Goal: Task Accomplishment & Management: Use online tool/utility

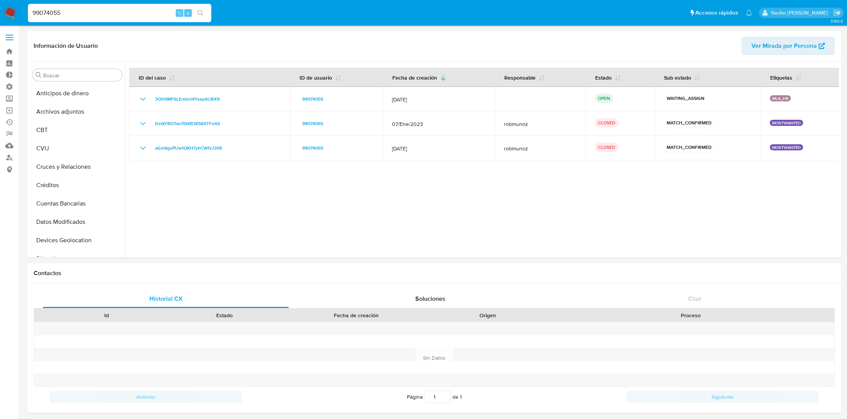
select select "10"
click at [10, 87] on label "Administración" at bounding box center [45, 87] width 91 height 12
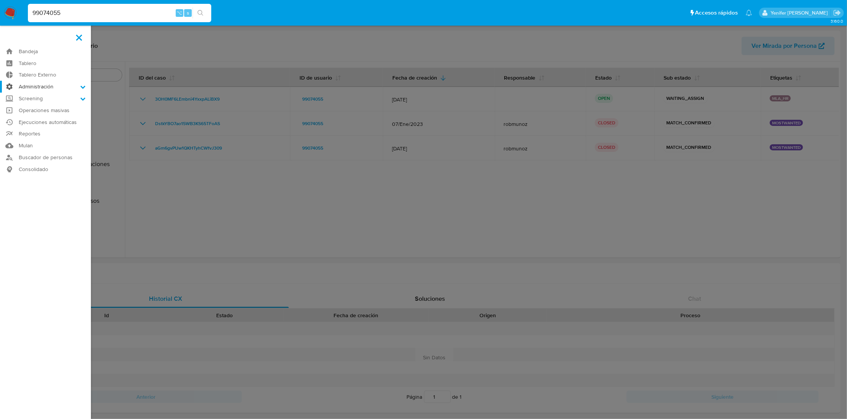
click at [0, 0] on input "Administración" at bounding box center [0, 0] width 0 height 0
click at [37, 94] on link "Reglas" at bounding box center [45, 98] width 91 height 10
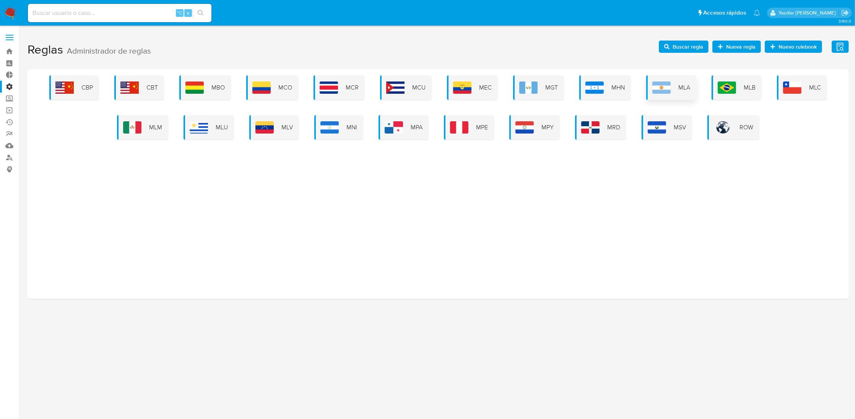
click at [667, 88] on img at bounding box center [661, 87] width 18 height 12
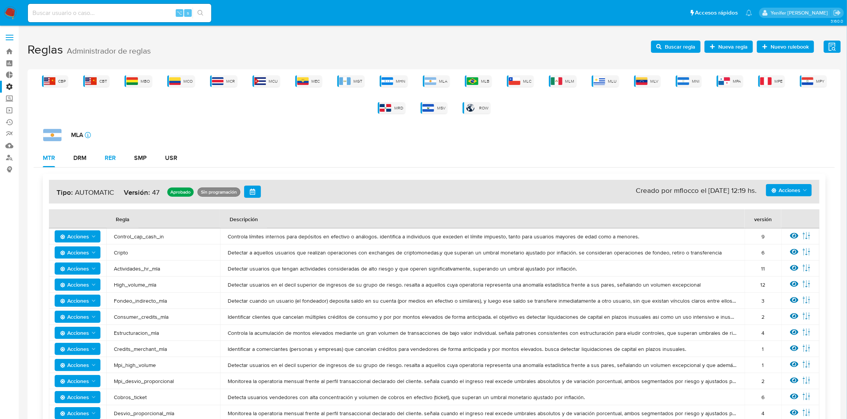
click at [112, 157] on div "RER" at bounding box center [110, 158] width 11 height 6
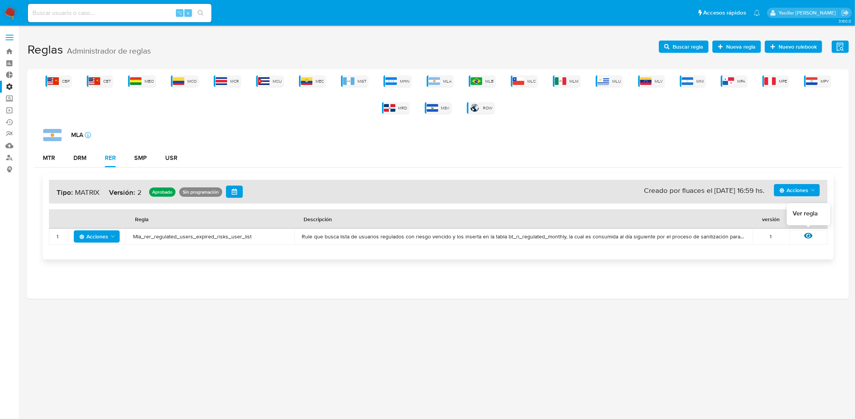
click at [805, 235] on icon at bounding box center [808, 236] width 8 height 6
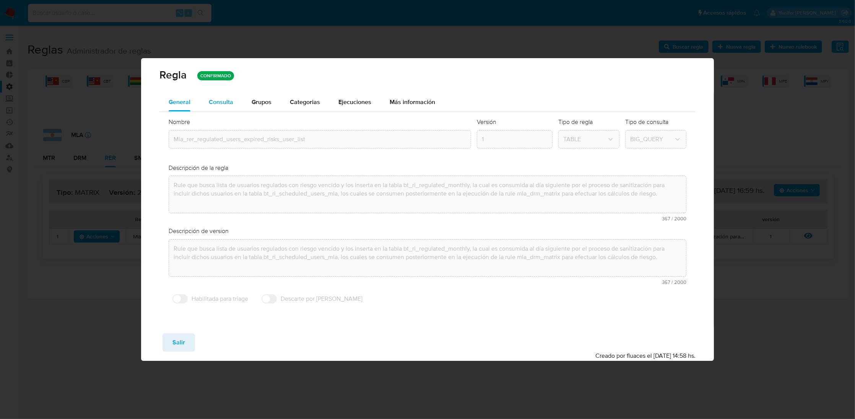
click at [229, 105] on span "Consulta" at bounding box center [221, 101] width 24 height 9
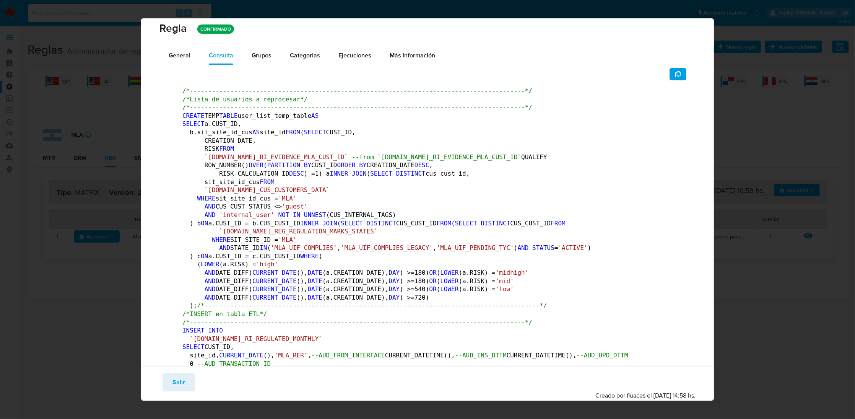
scroll to position [8, 0]
click at [675, 71] on icon "button" at bounding box center [678, 73] width 6 height 6
